Goal: Information Seeking & Learning: Learn about a topic

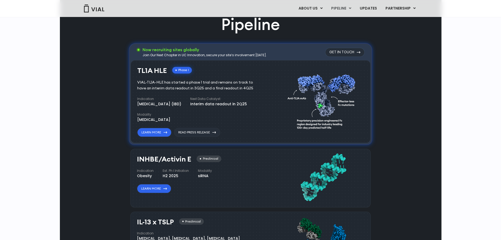
scroll to position [345, 0]
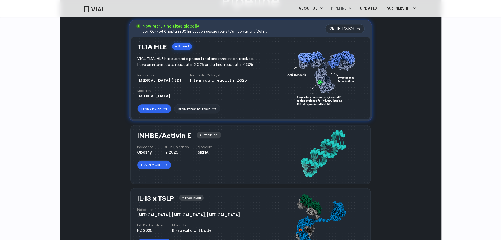
drag, startPoint x: 143, startPoint y: 86, endPoint x: 112, endPoint y: 84, distance: 31.6
click at [112, 84] on div "Pipeline Now recruiting sites globally Join Our Next Chapter in UC Innovation, …" at bounding box center [251, 186] width 370 height 392
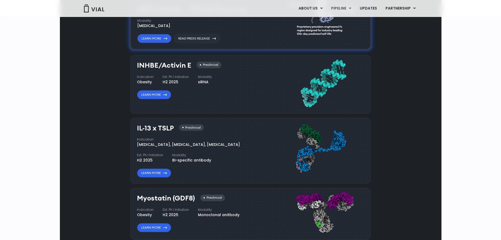
scroll to position [451, 0]
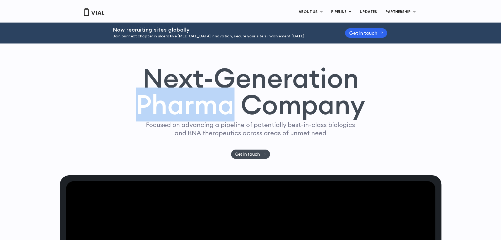
drag, startPoint x: 137, startPoint y: 101, endPoint x: 228, endPoint y: 110, distance: 90.8
click at [228, 110] on h1 "Next-Generation Pharma Company" at bounding box center [251, 92] width 230 height 54
click at [224, 122] on div at bounding box center [224, 122] width 0 height 0
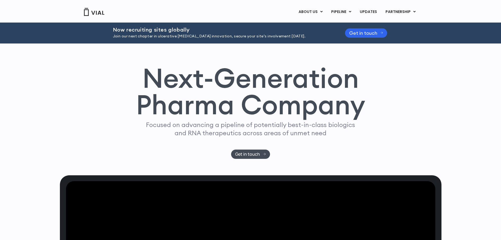
click at [248, 132] on p "Focused on advancing a pipeline of potentially best-in-class biologics and RNA …" at bounding box center [251, 129] width 214 height 16
drag, startPoint x: 230, startPoint y: 127, endPoint x: 231, endPoint y: 124, distance: 3.6
